Goal: Information Seeking & Learning: Check status

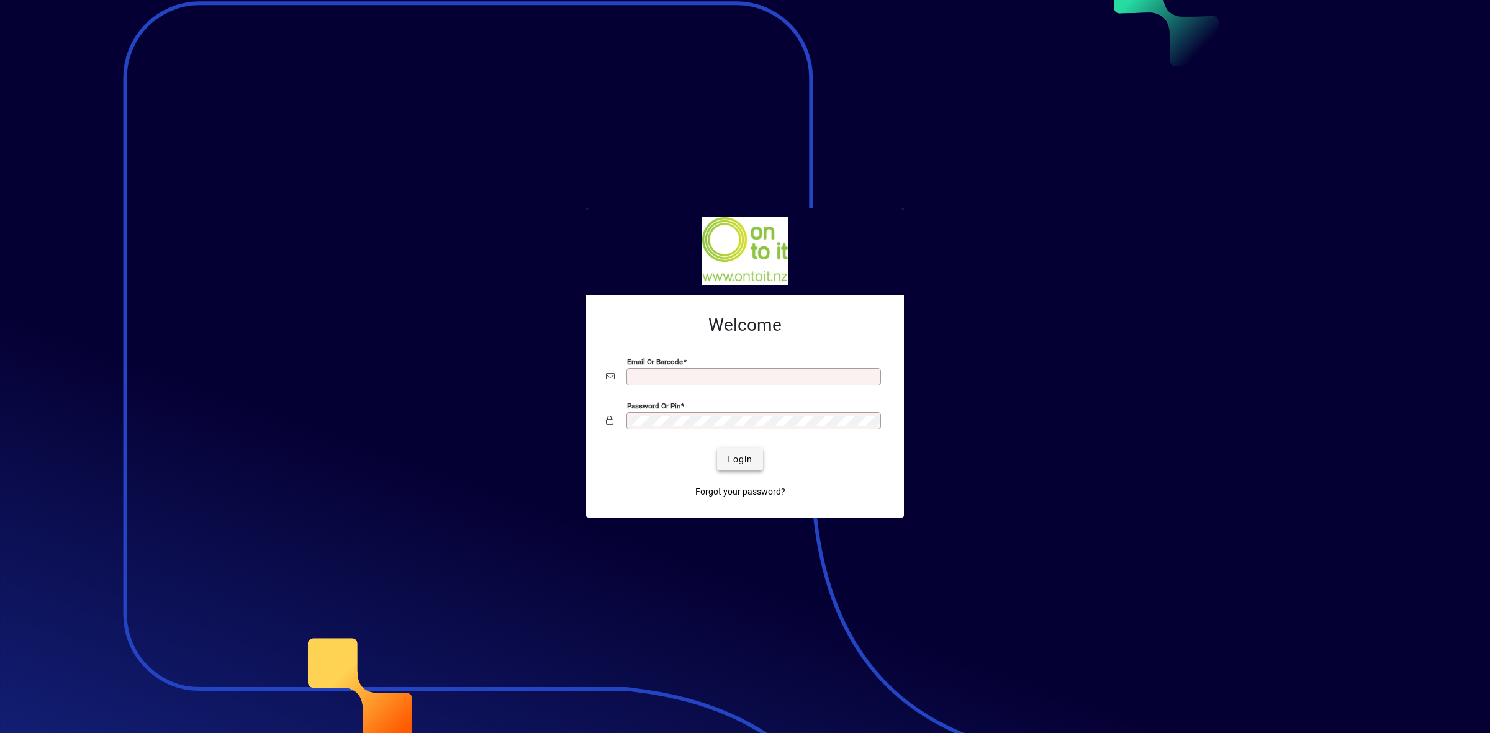
type input "**********"
click at [733, 458] on span "Login" at bounding box center [739, 459] width 25 height 13
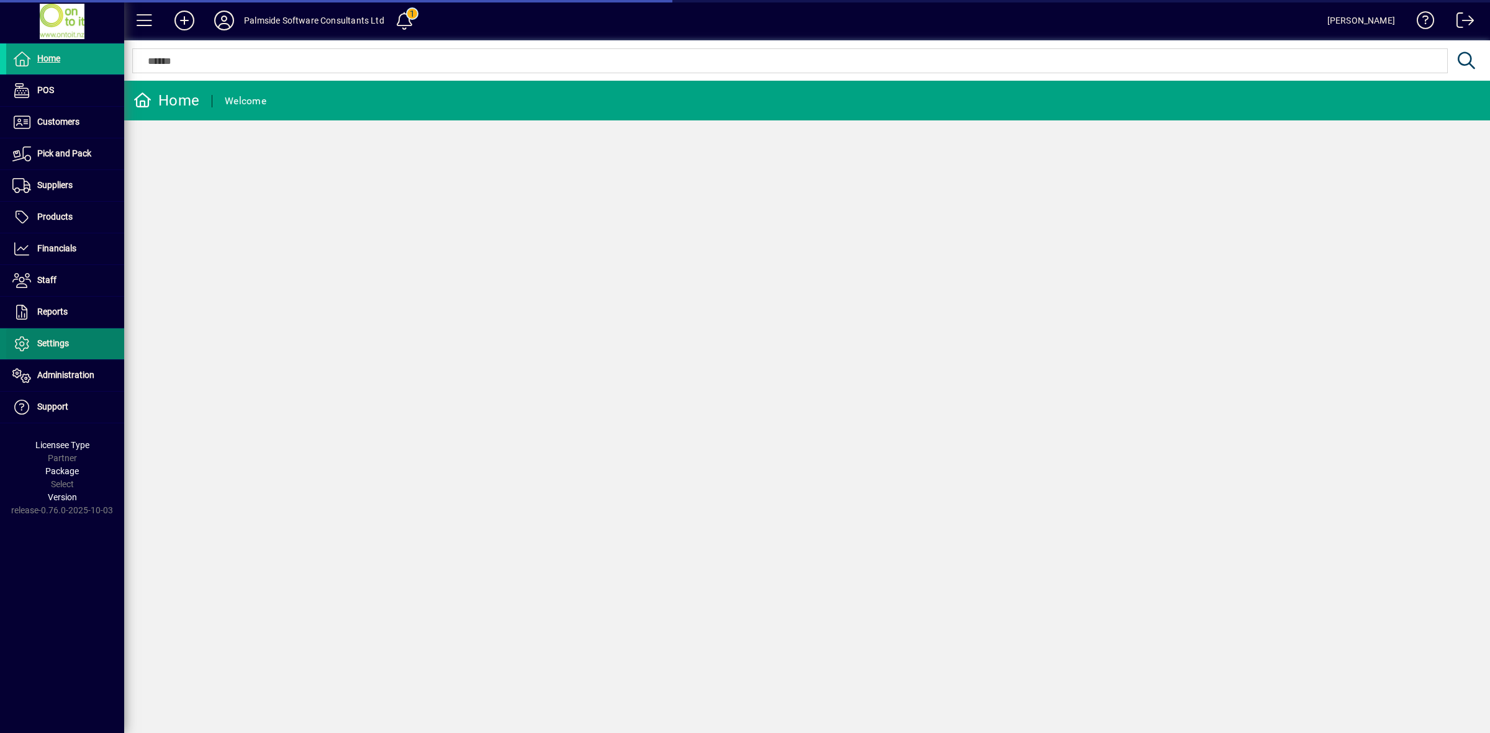
click at [65, 339] on span "Settings" at bounding box center [53, 343] width 32 height 10
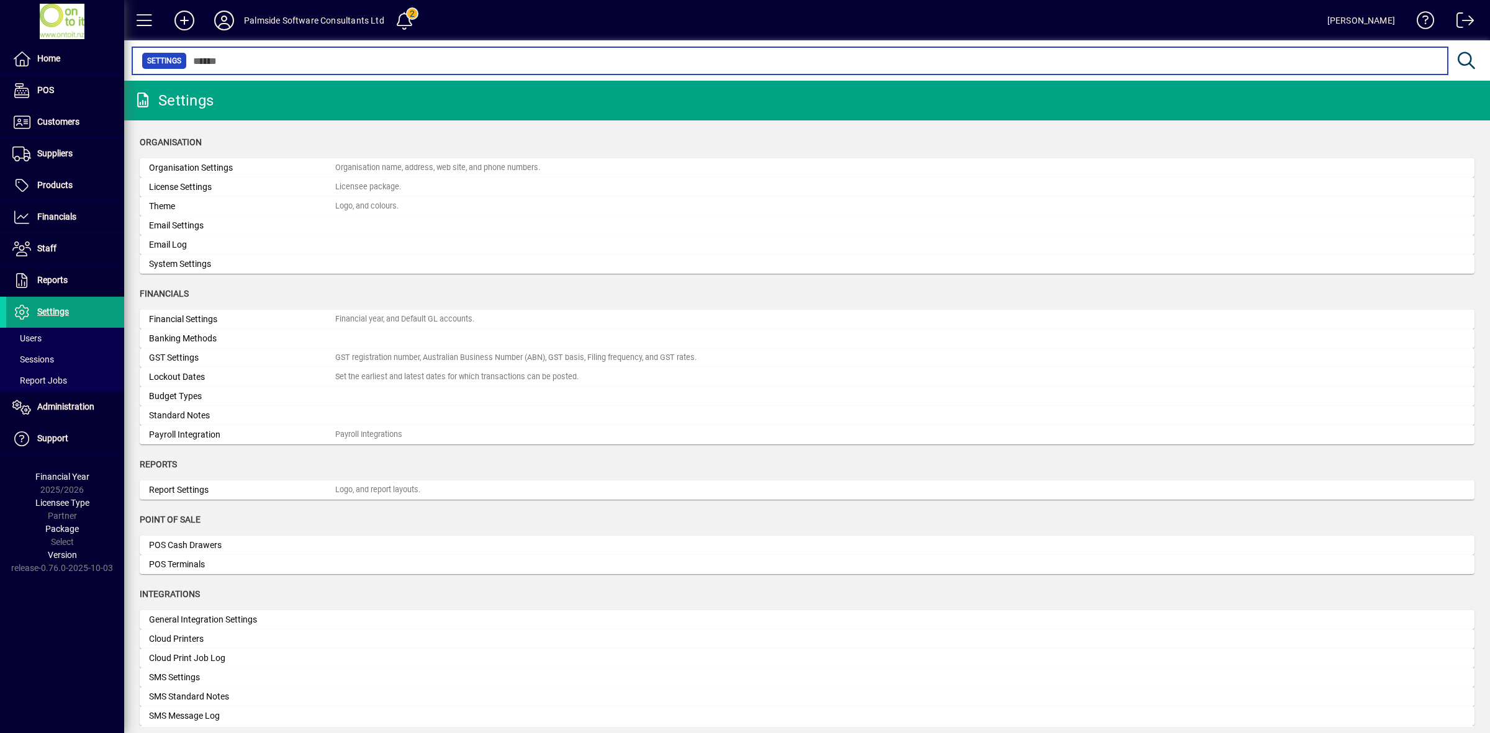
click at [243, 55] on input "text" at bounding box center [812, 60] width 1251 height 17
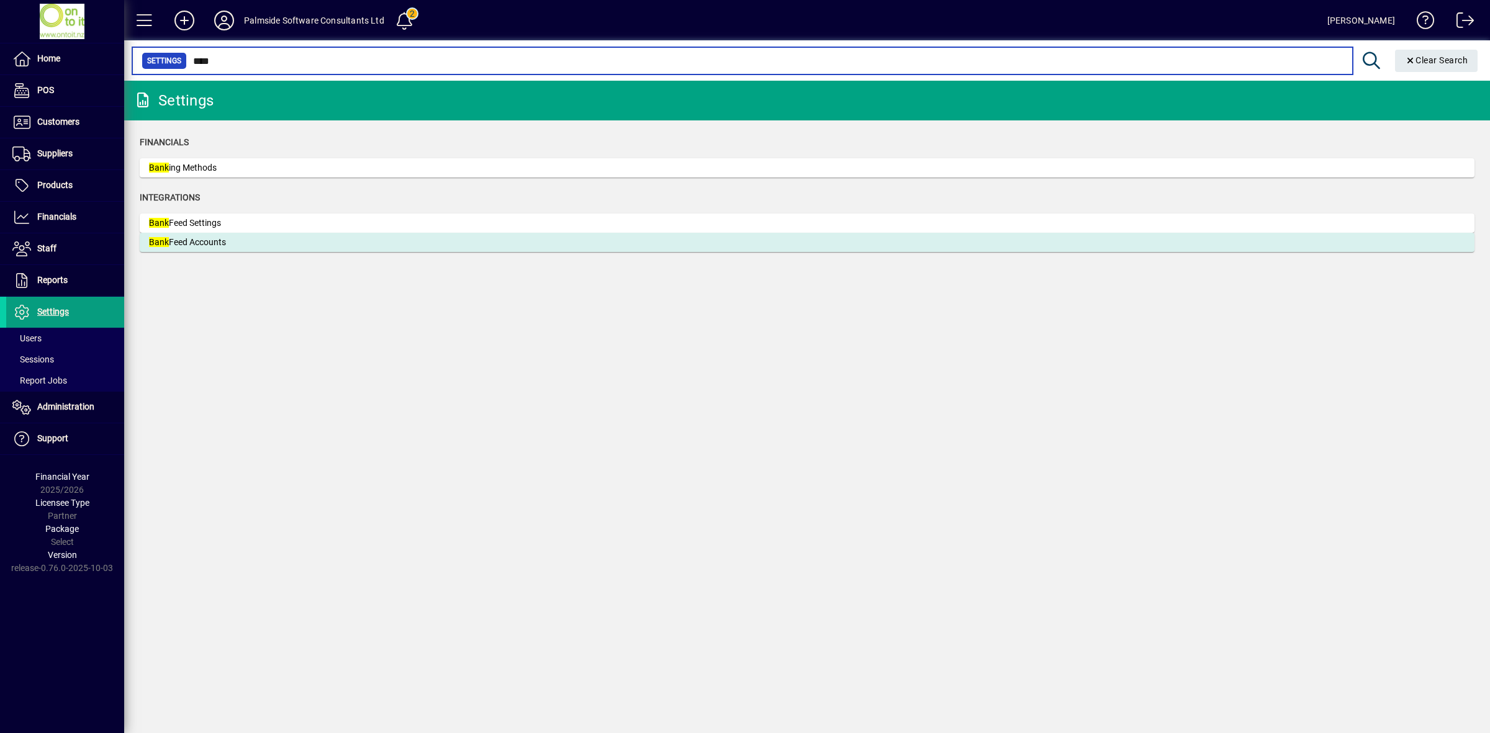
type input "****"
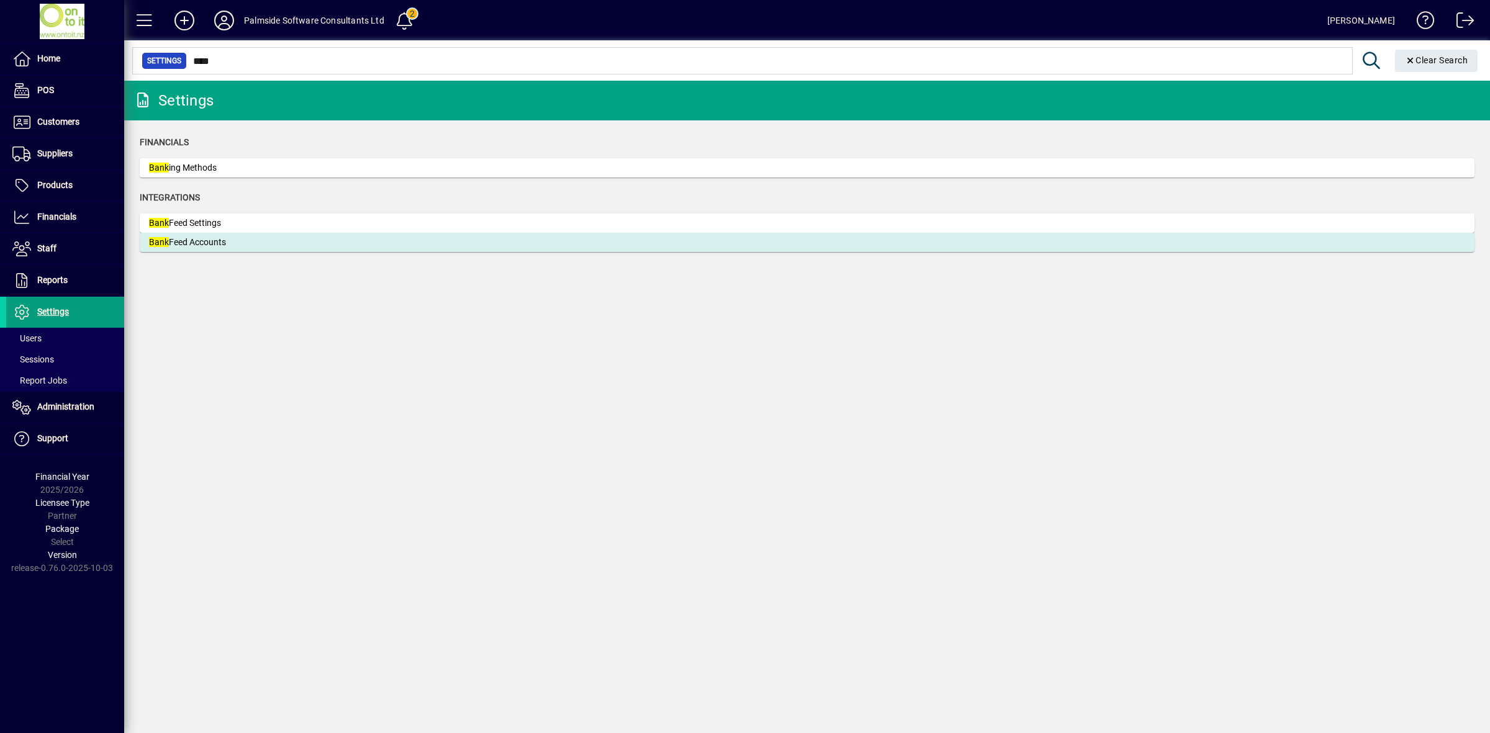
click at [253, 242] on div "Bank Feed Accounts" at bounding box center [242, 242] width 186 height 13
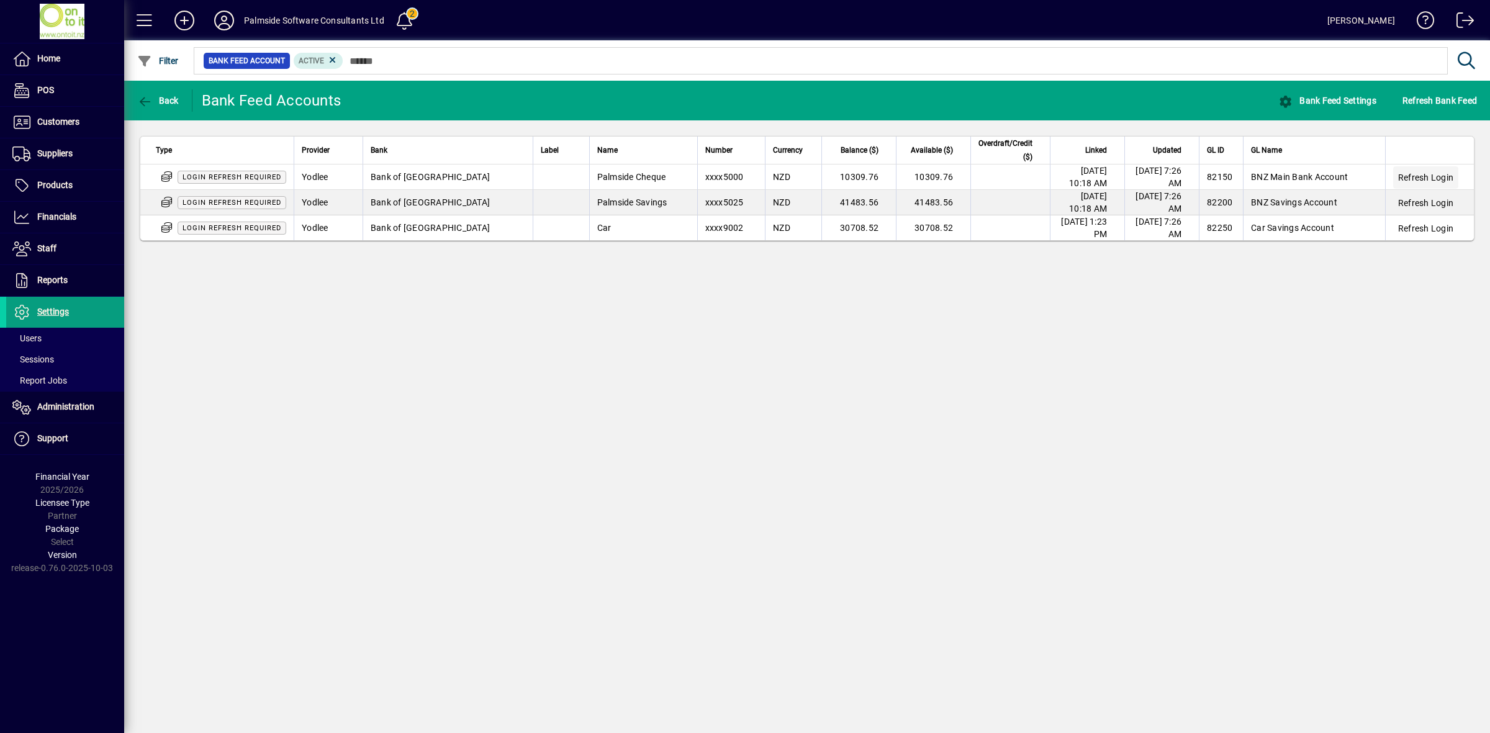
click at [1442, 174] on span "Refresh Login" at bounding box center [1425, 177] width 55 height 12
click at [1422, 174] on span "Refresh Login" at bounding box center [1425, 177] width 55 height 12
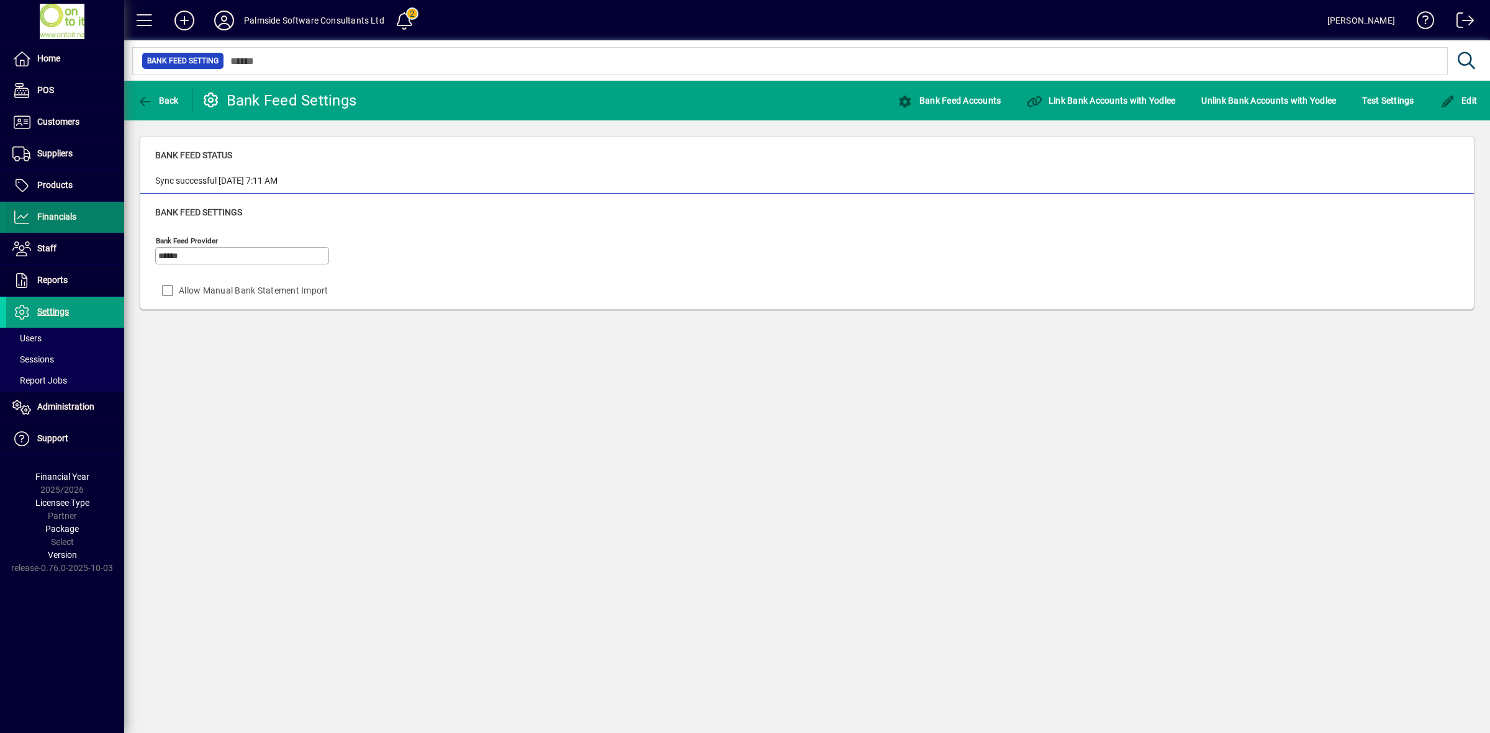
click at [59, 208] on span at bounding box center [65, 217] width 118 height 30
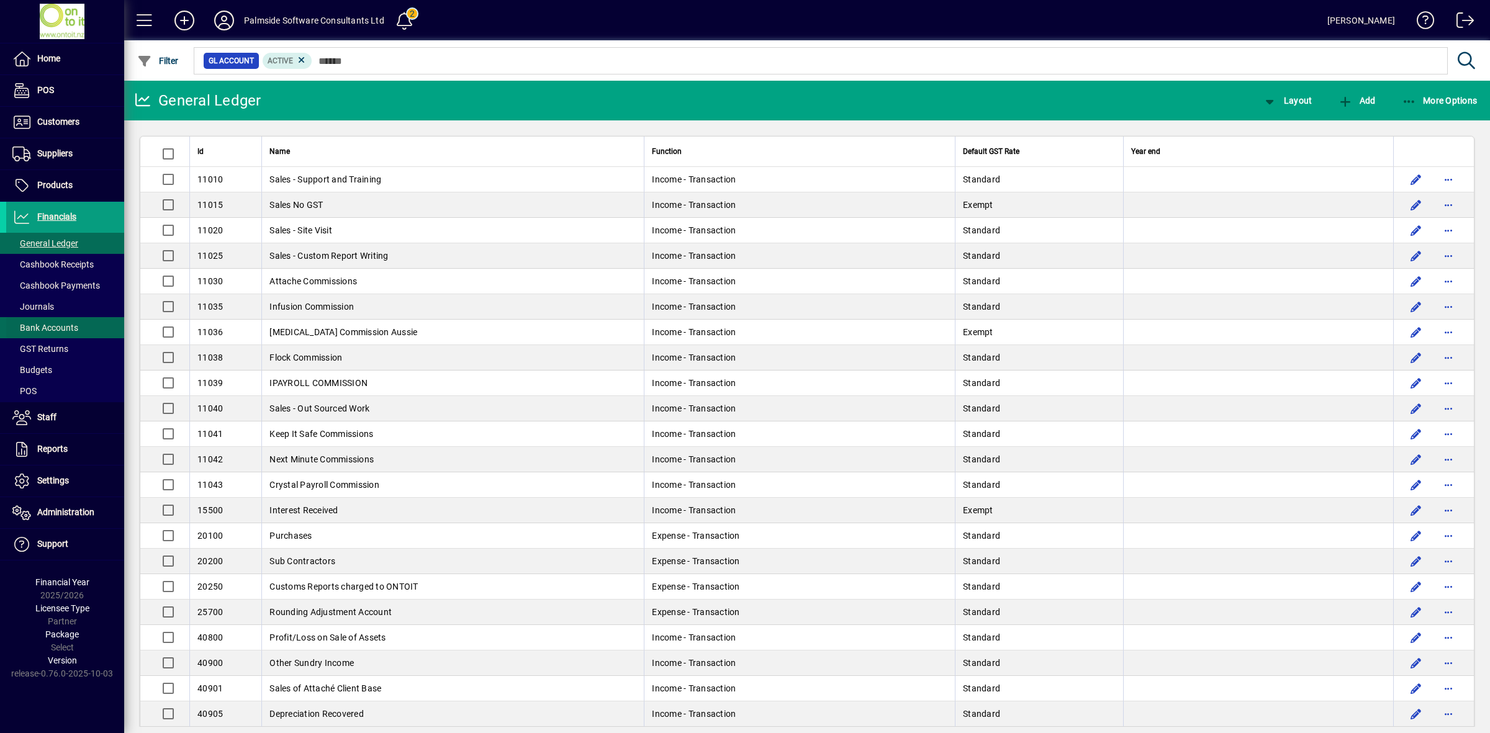
click at [69, 323] on span "Bank Accounts" at bounding box center [45, 328] width 66 height 10
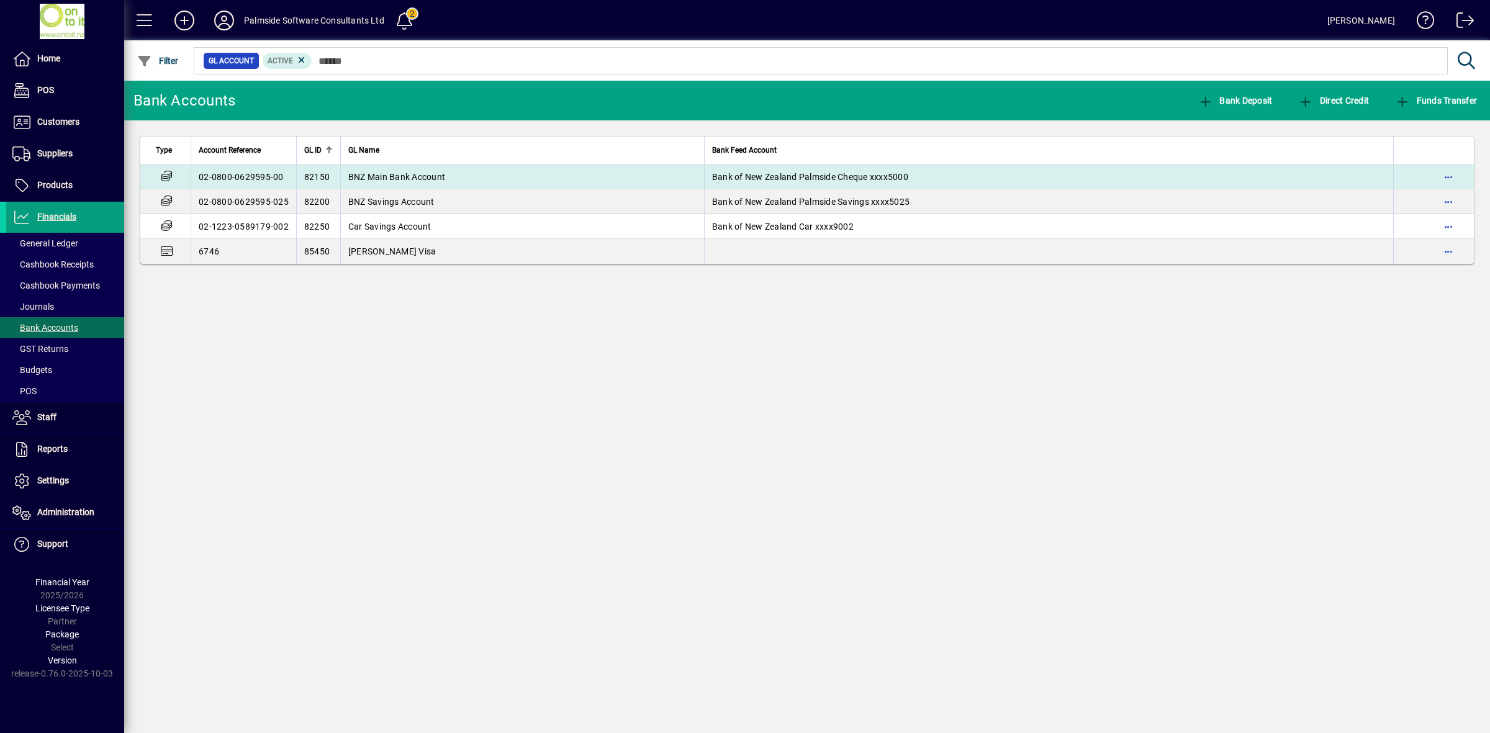
click at [419, 178] on span "BNZ Main Bank Account" at bounding box center [396, 177] width 97 height 10
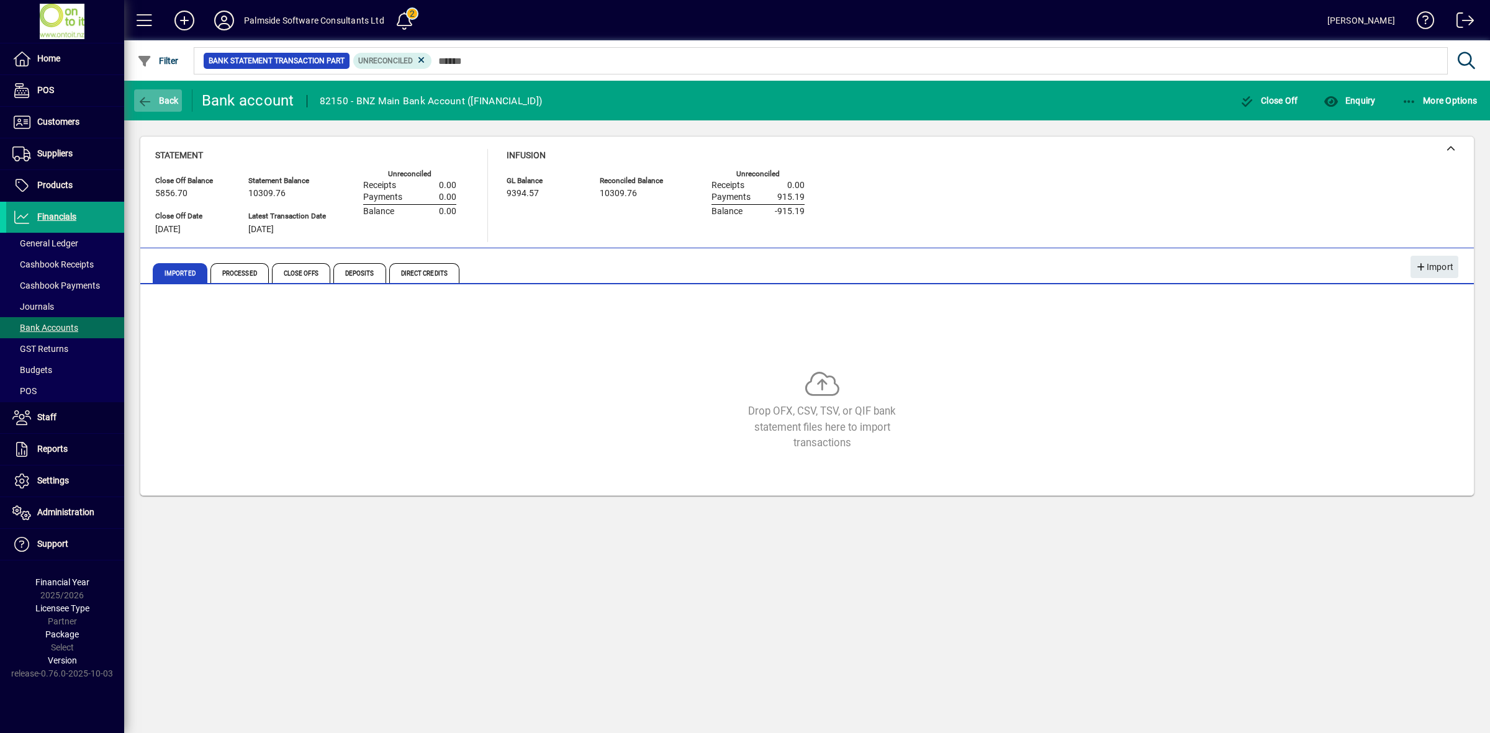
click at [166, 100] on span "Back" at bounding box center [158, 101] width 42 height 10
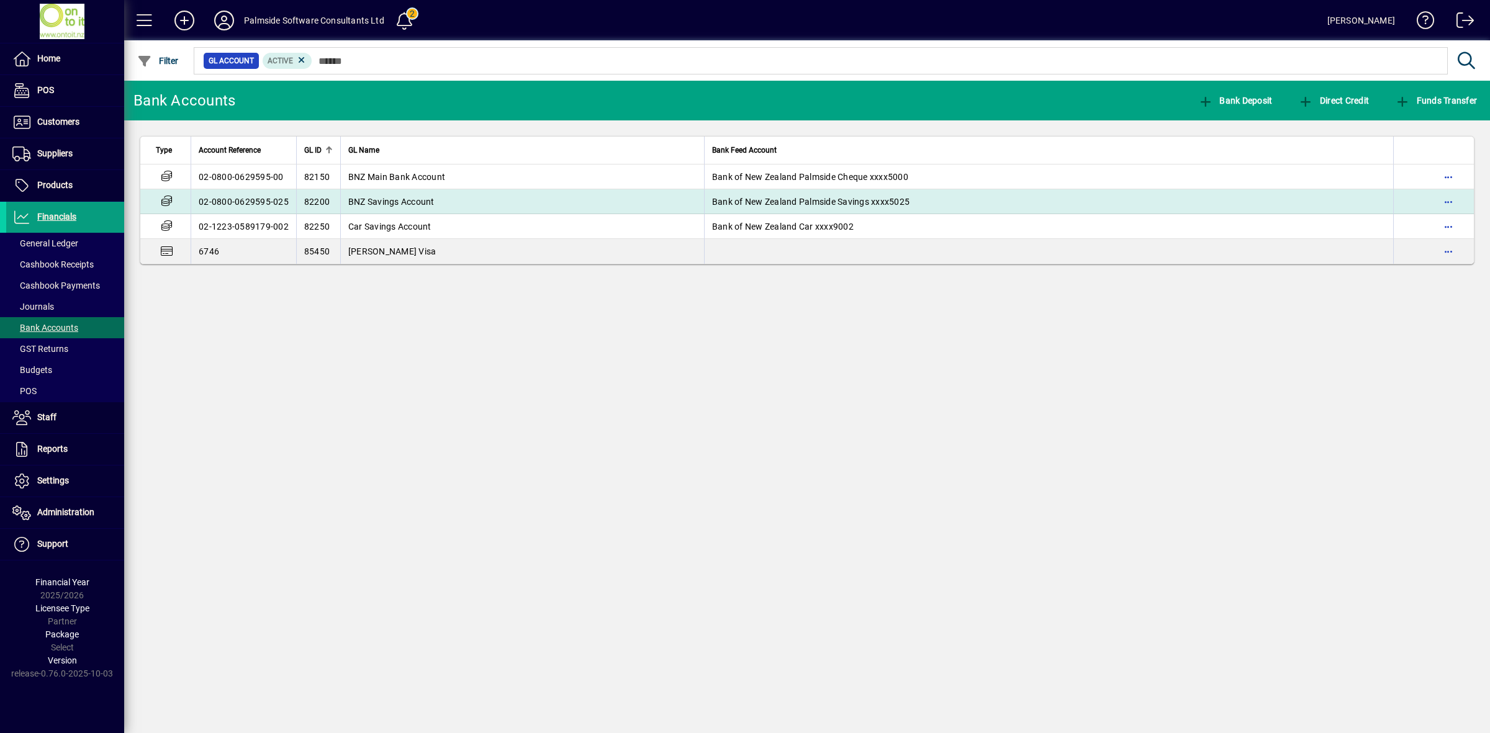
click at [369, 205] on span "BNZ Savings Account" at bounding box center [391, 202] width 86 height 10
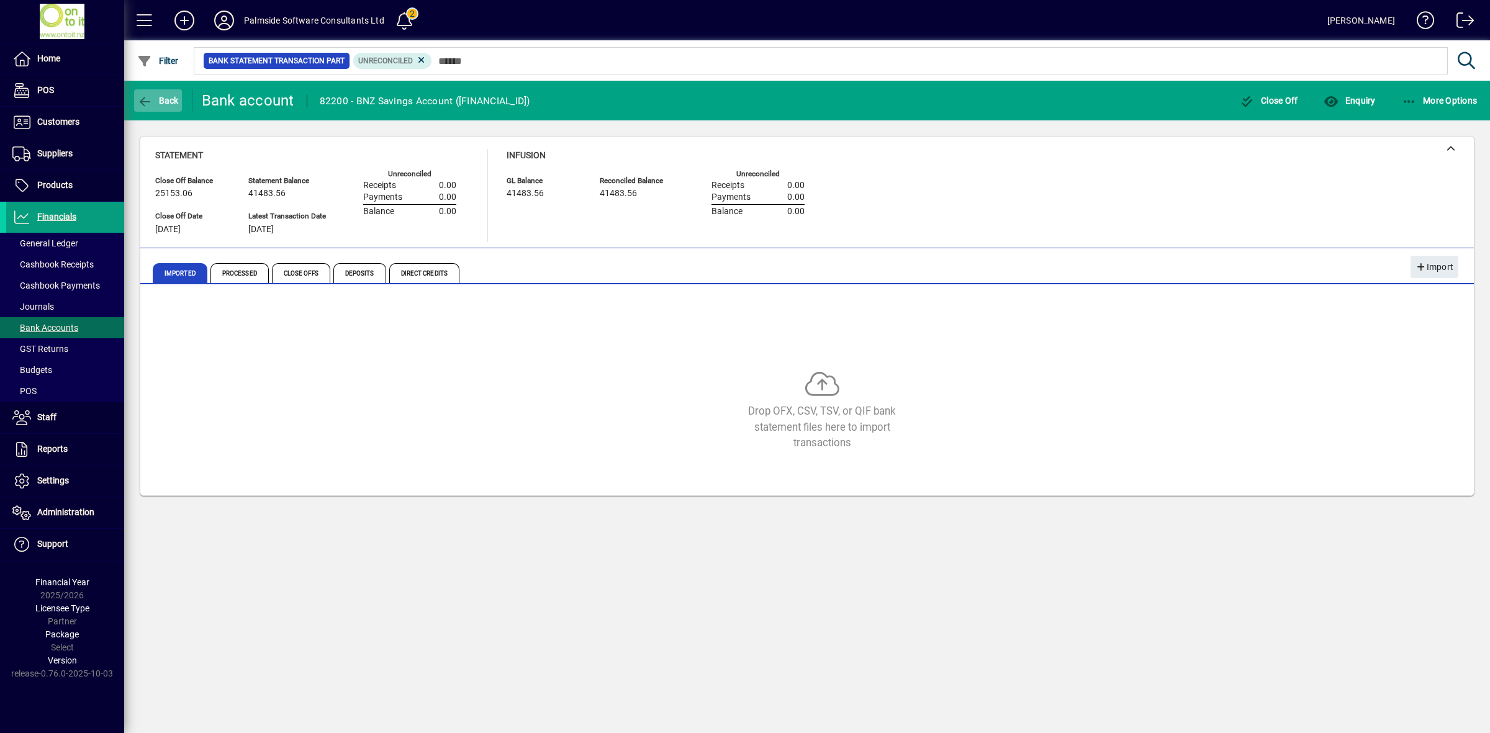
click at [166, 101] on span "Back" at bounding box center [158, 101] width 42 height 10
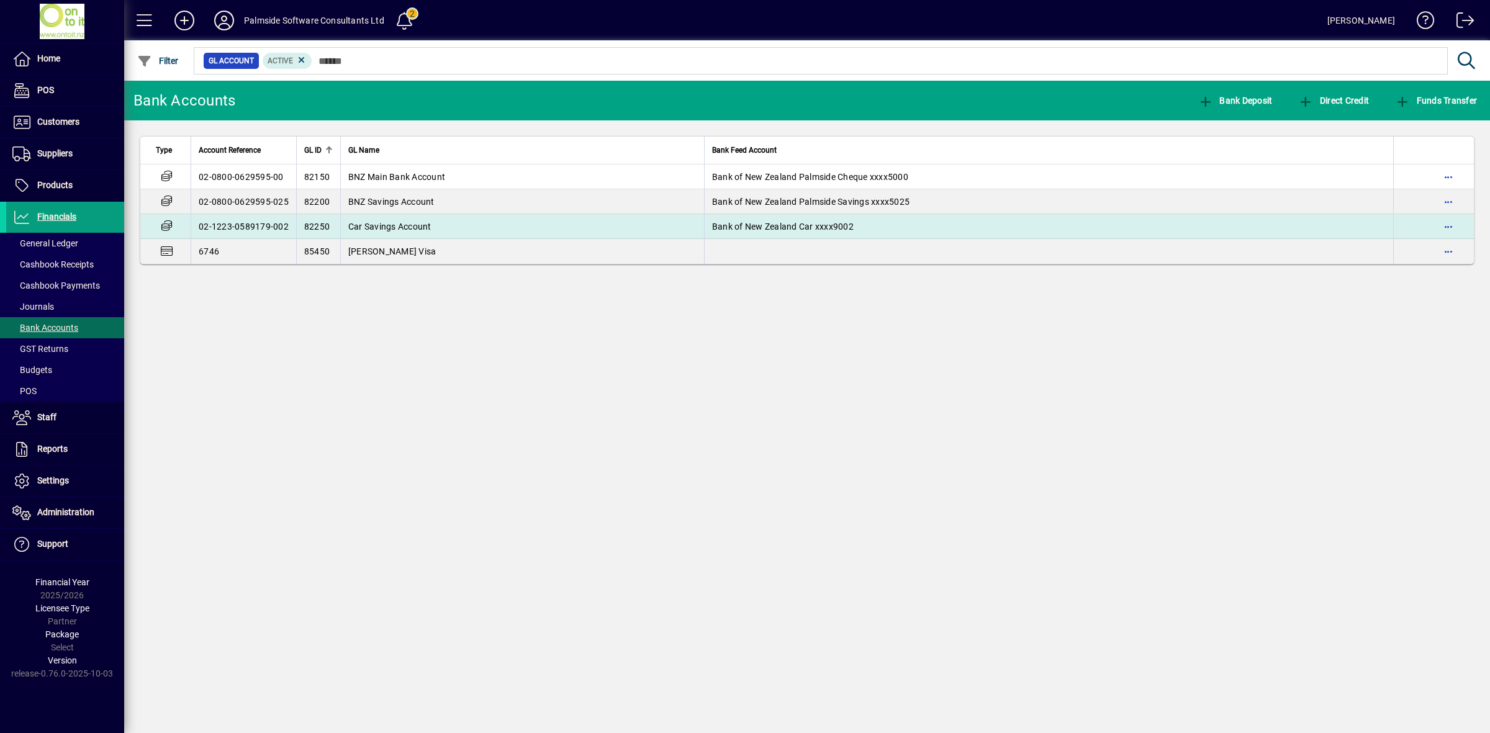
click at [426, 230] on span "Car Savings Account" at bounding box center [389, 227] width 83 height 10
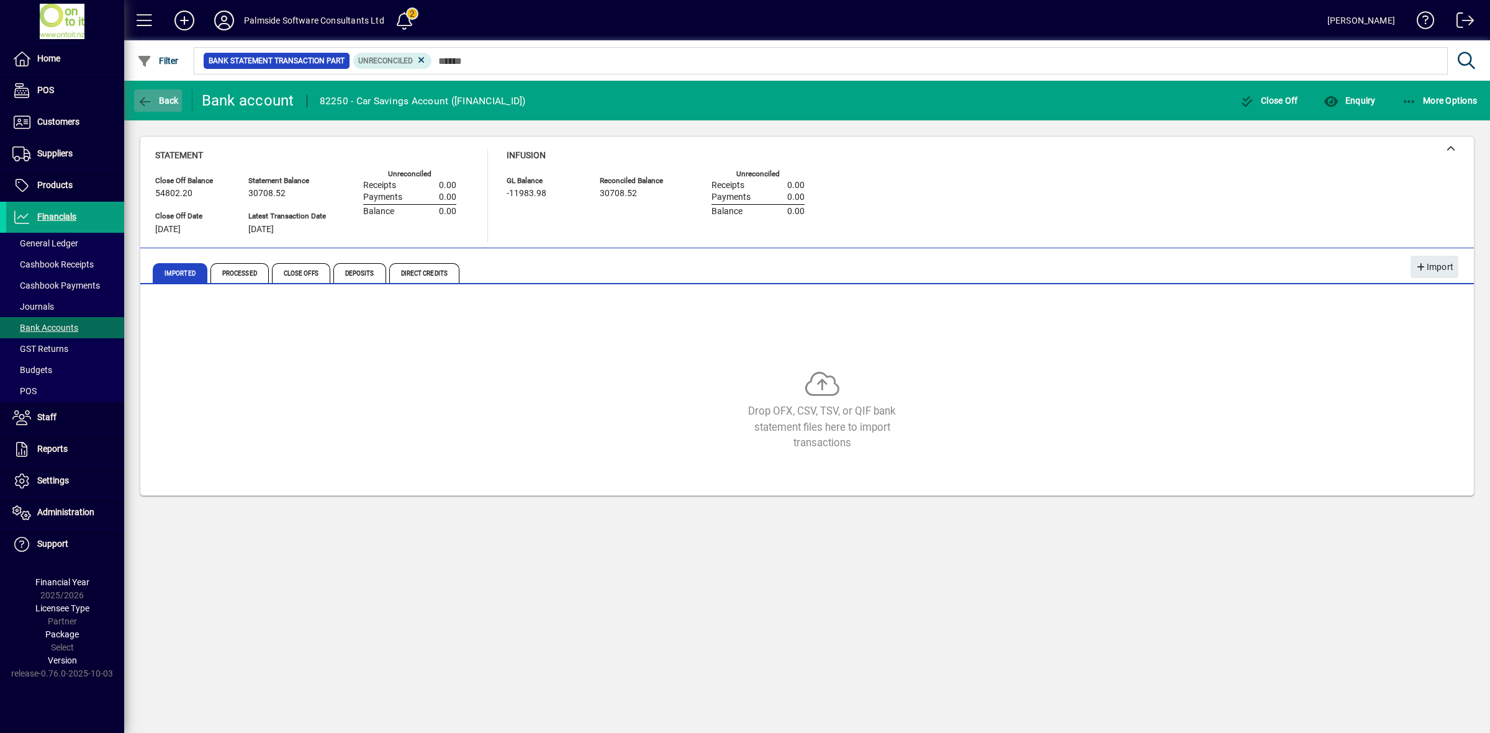
click at [161, 101] on span "Back" at bounding box center [158, 101] width 42 height 10
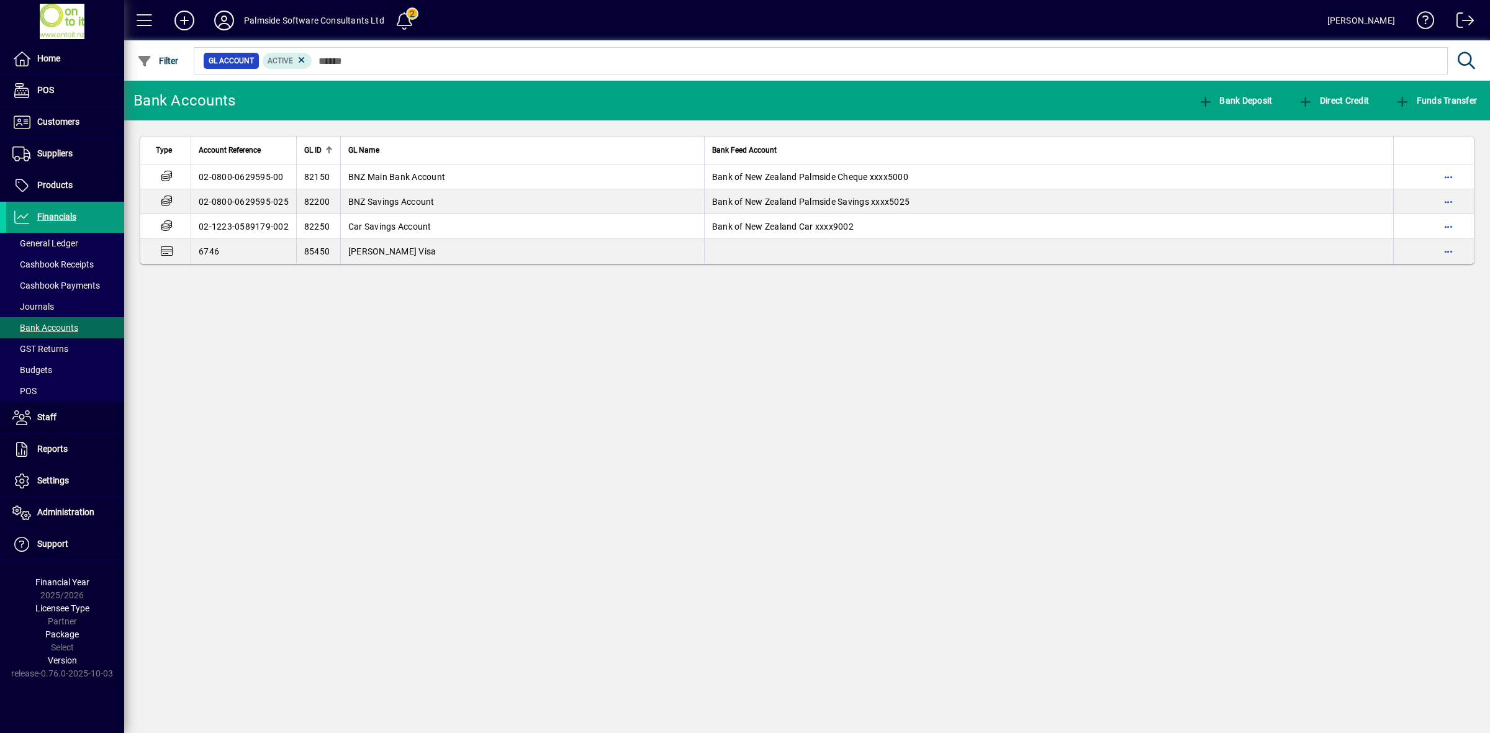
click at [405, 16] on span at bounding box center [404, 21] width 30 height 30
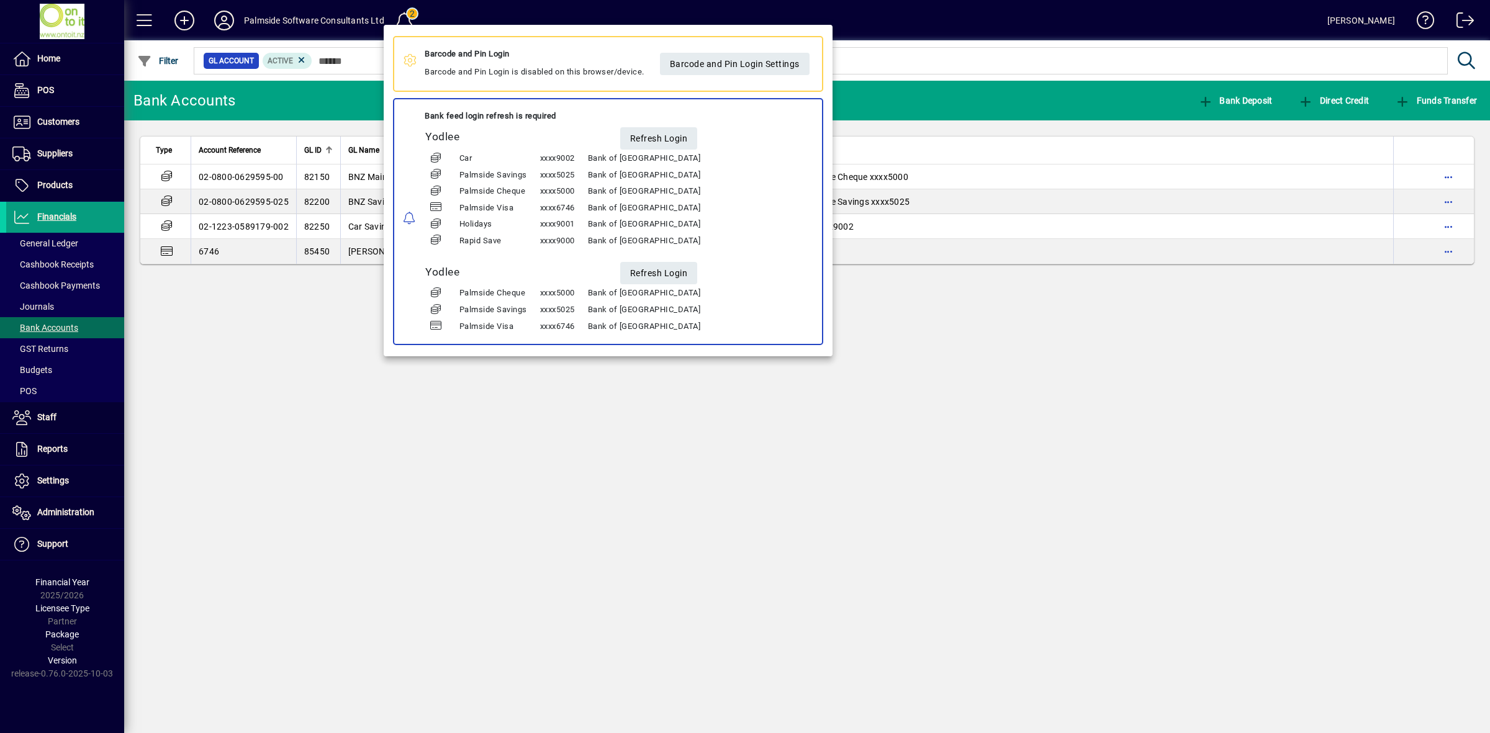
click at [336, 307] on div at bounding box center [745, 366] width 1490 height 733
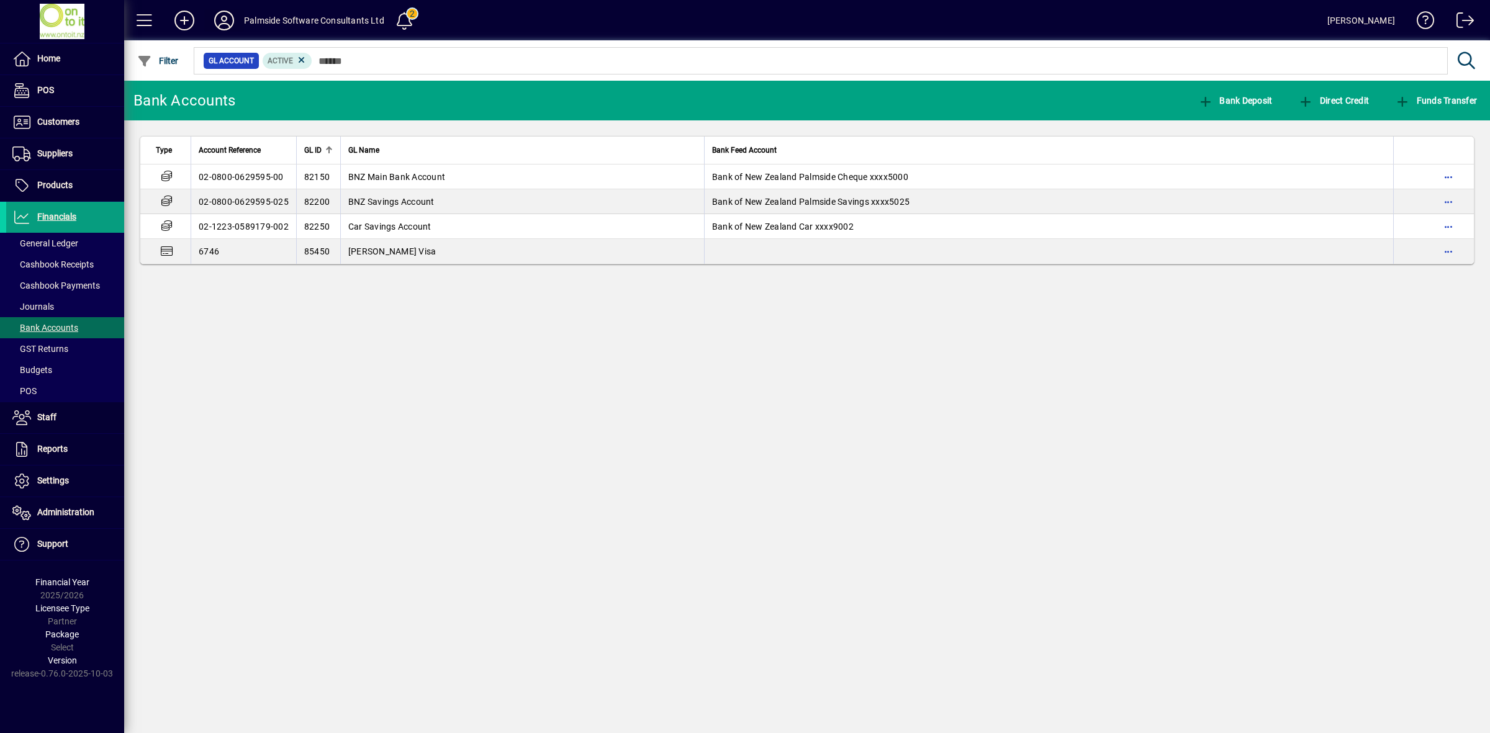
click at [225, 19] on icon at bounding box center [224, 21] width 25 height 20
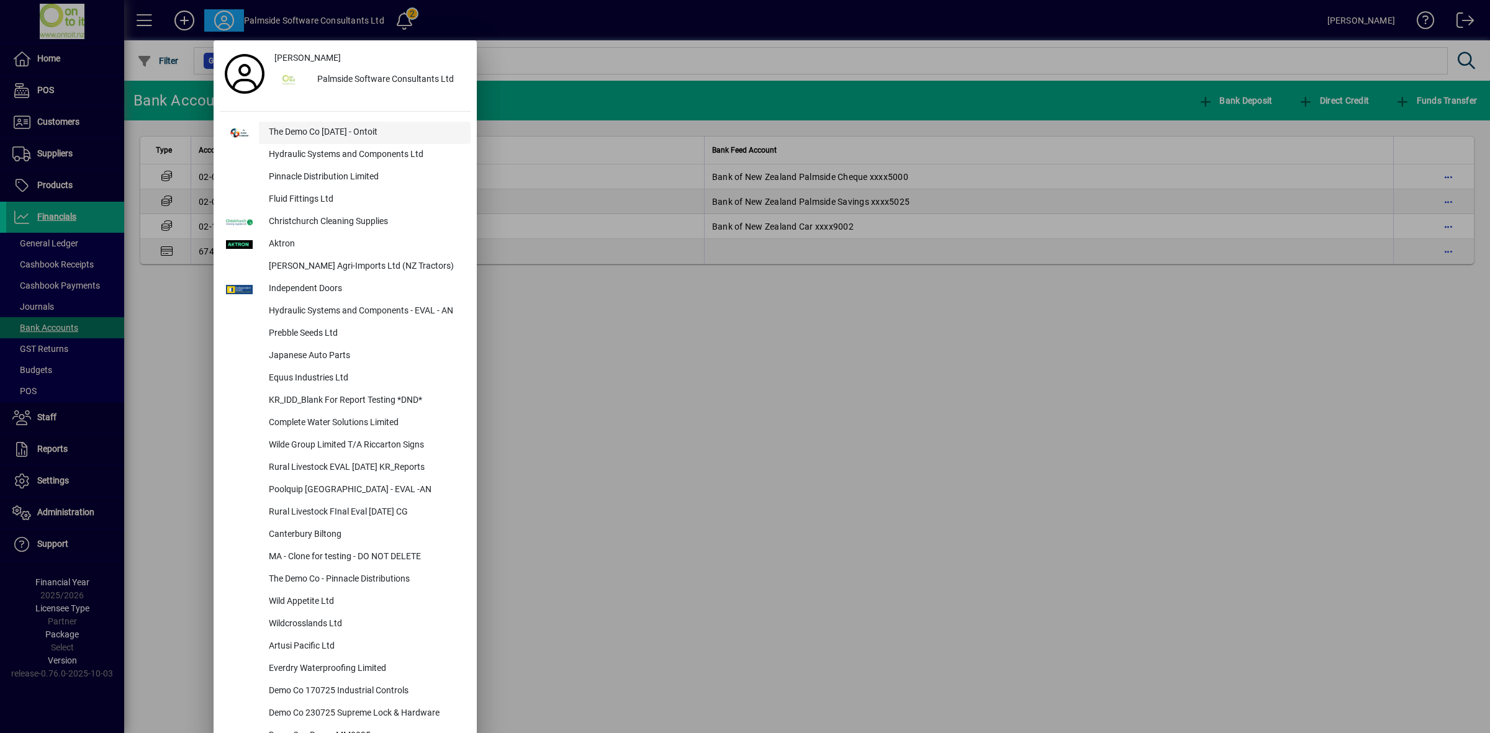
click at [292, 132] on div "The Demo Co Oct 2024 - Ontoit" at bounding box center [365, 133] width 212 height 22
